Goal: Transaction & Acquisition: Obtain resource

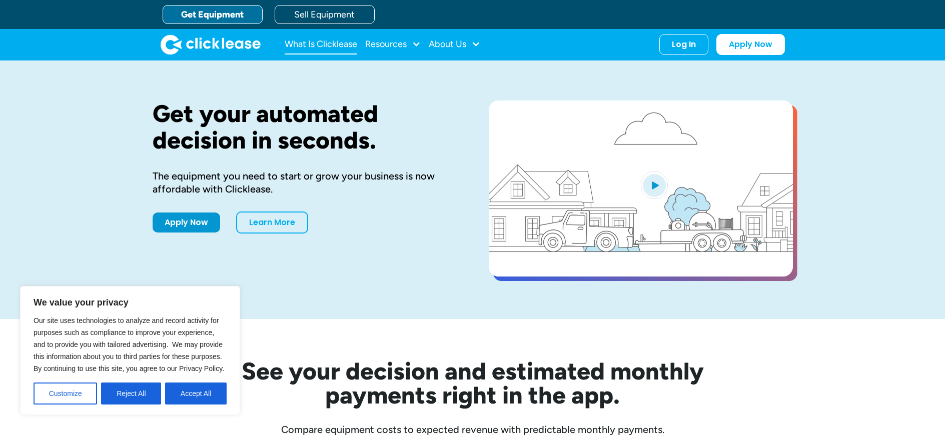
click at [343, 44] on link "What Is Clicklease" at bounding box center [321, 45] width 73 height 20
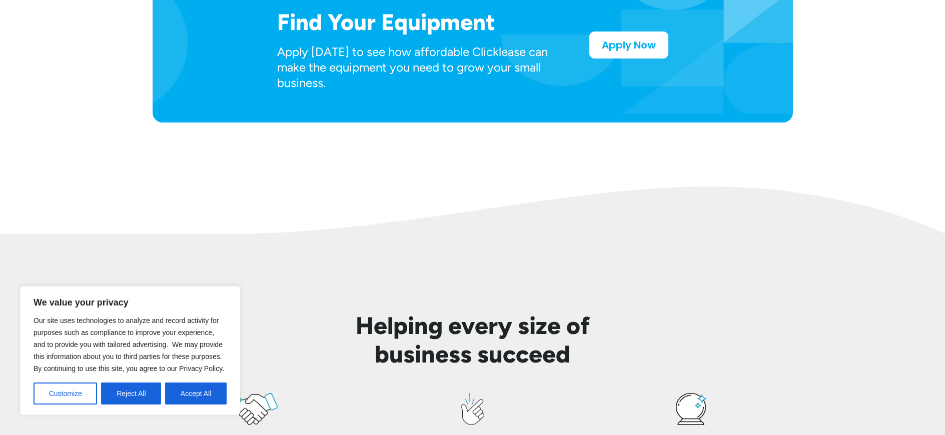
scroll to position [597, 0]
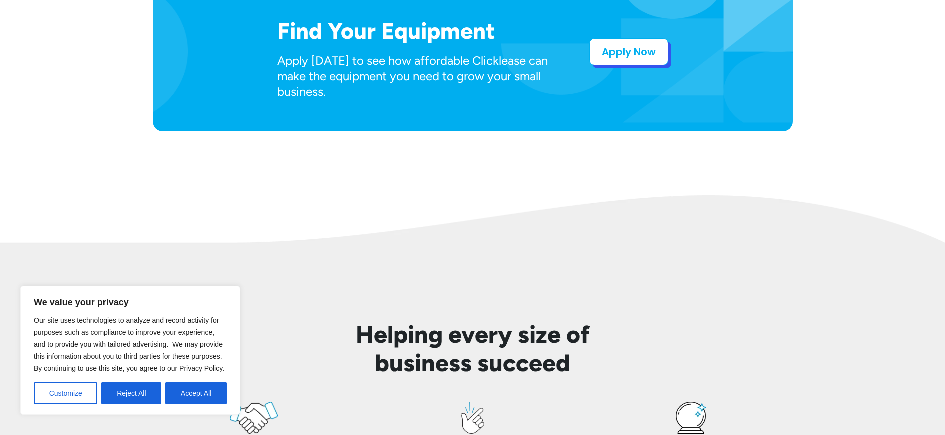
click at [617, 53] on link "Apply Now" at bounding box center [628, 52] width 79 height 27
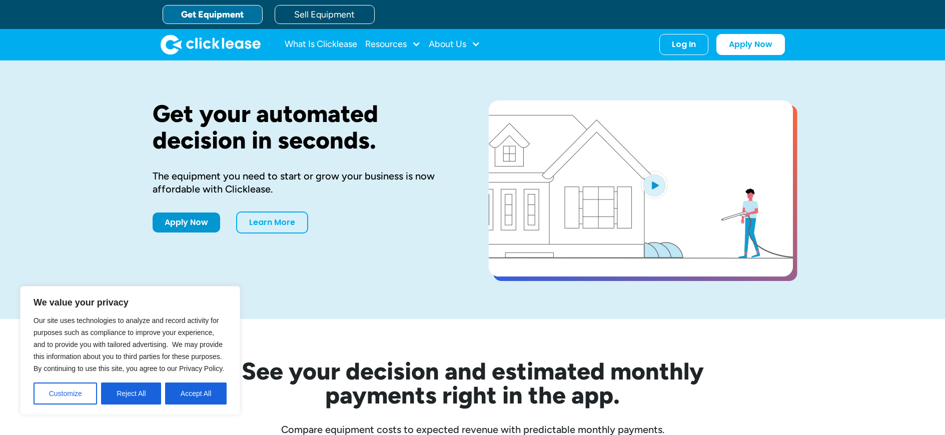
click at [225, 15] on link "Get Equipment" at bounding box center [213, 14] width 100 height 19
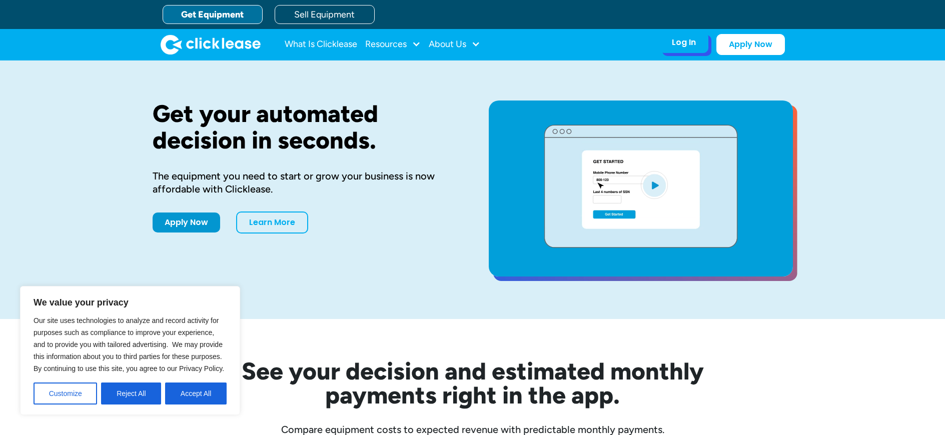
click at [681, 47] on div "Log In" at bounding box center [684, 43] width 24 height 10
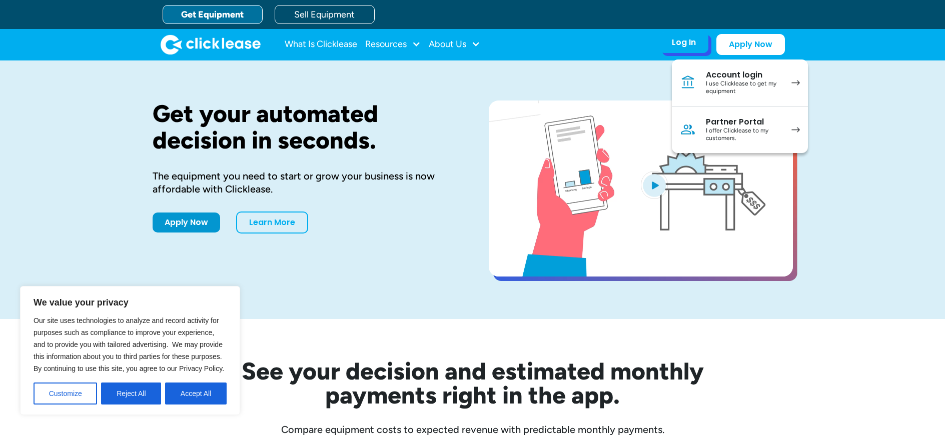
click at [700, 86] on link "Account login I use Clicklease to get my equipment" at bounding box center [740, 83] width 136 height 47
